Goal: Transaction & Acquisition: Purchase product/service

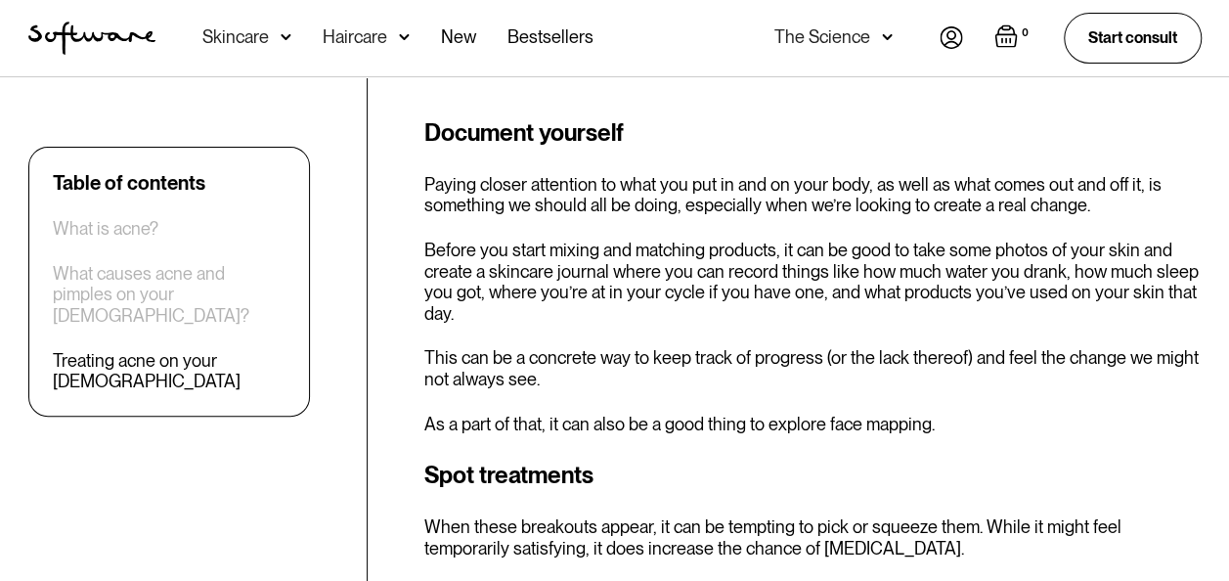
scroll to position [3912, 0]
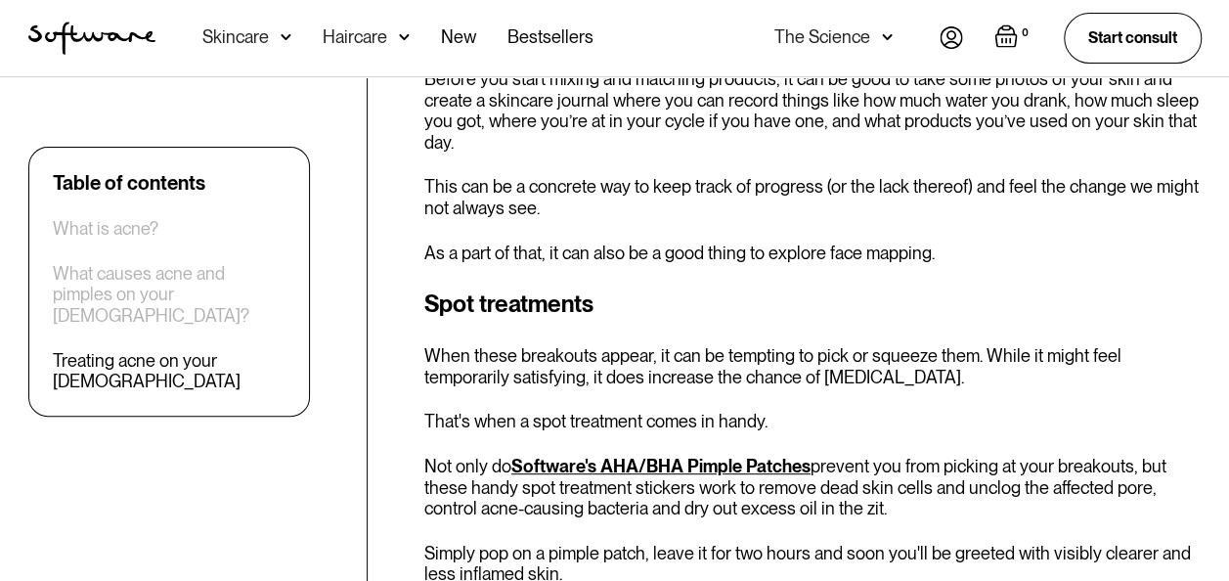
click at [741, 456] on link "Software's AHA/BHA Pimple Patches" at bounding box center [660, 466] width 299 height 21
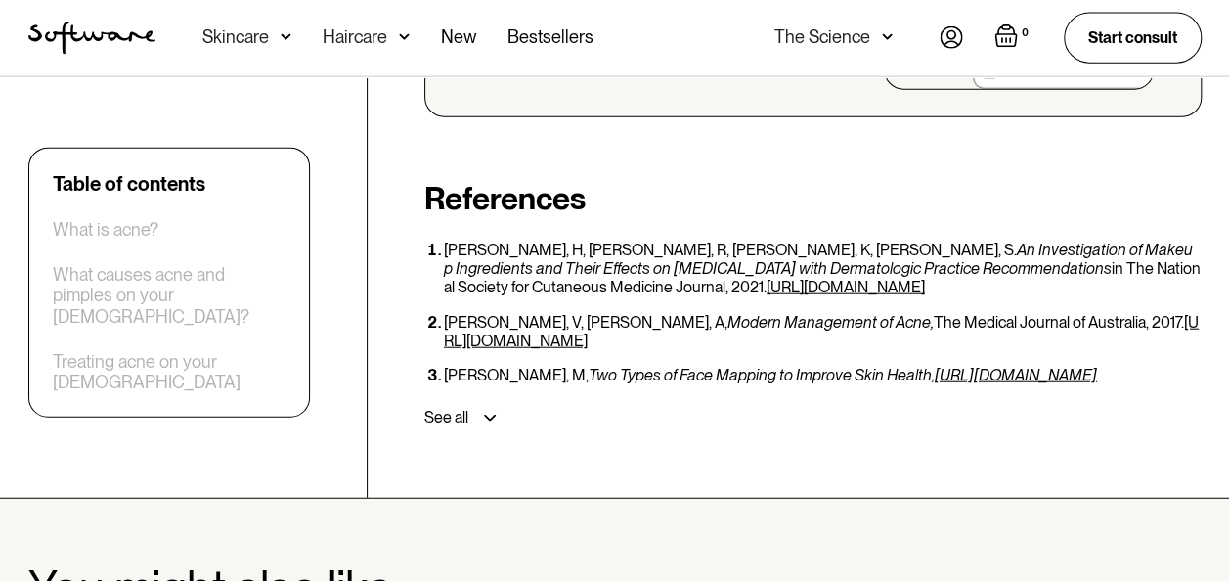
scroll to position [5966, 0]
